Goal: Task Accomplishment & Management: Manage account settings

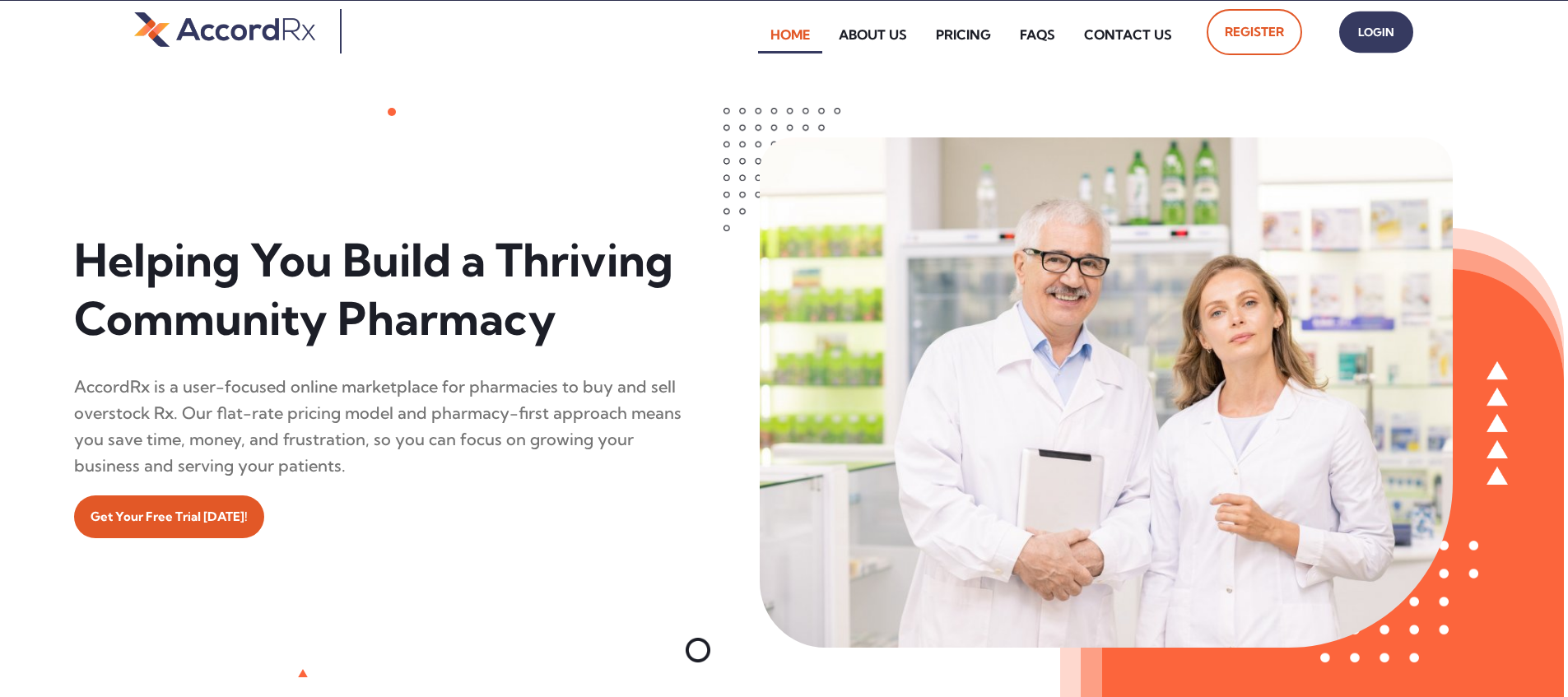
click at [751, 39] on span "Login" at bounding box center [1376, 33] width 41 height 24
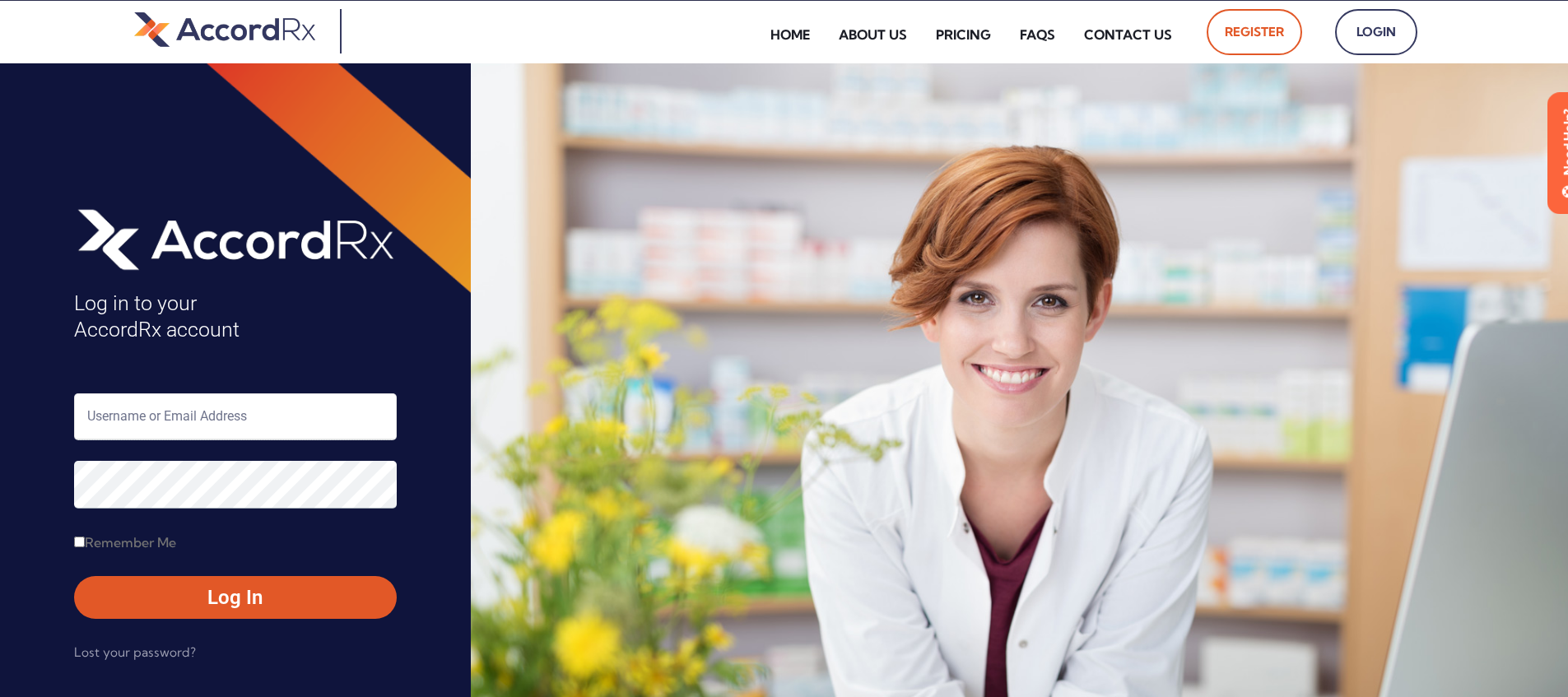
click at [141, 412] on input "text" at bounding box center [235, 416] width 323 height 47
type input "ARX-[PERSON_NAME]"
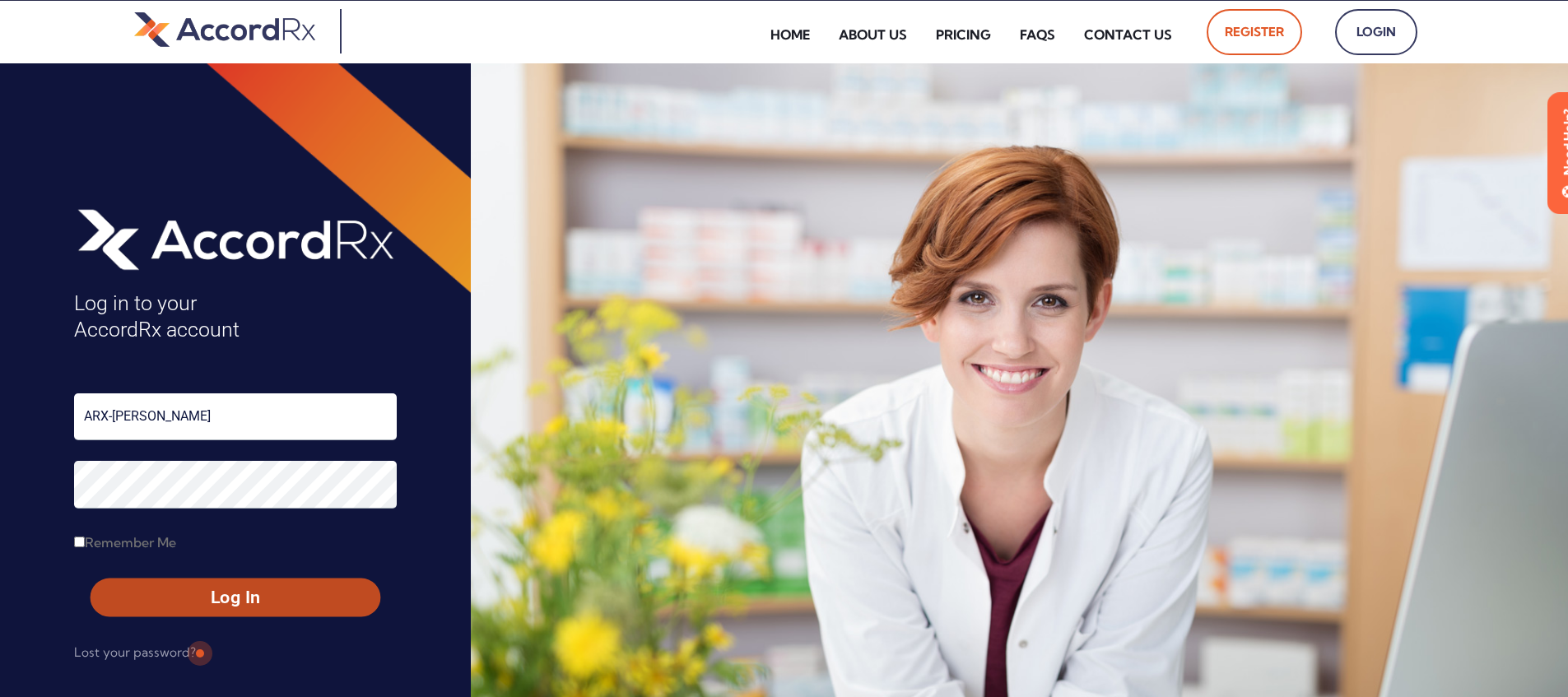
click at [197, 592] on span "Log In" at bounding box center [235, 598] width 260 height 24
